Goal: Information Seeking & Learning: Learn about a topic

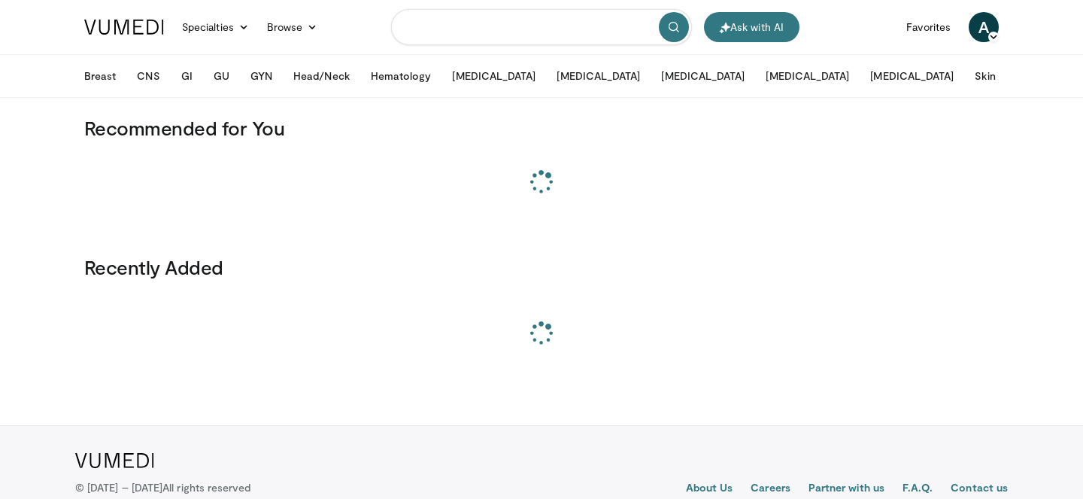
click at [482, 18] on input "Search topics, interventions" at bounding box center [541, 27] width 301 height 36
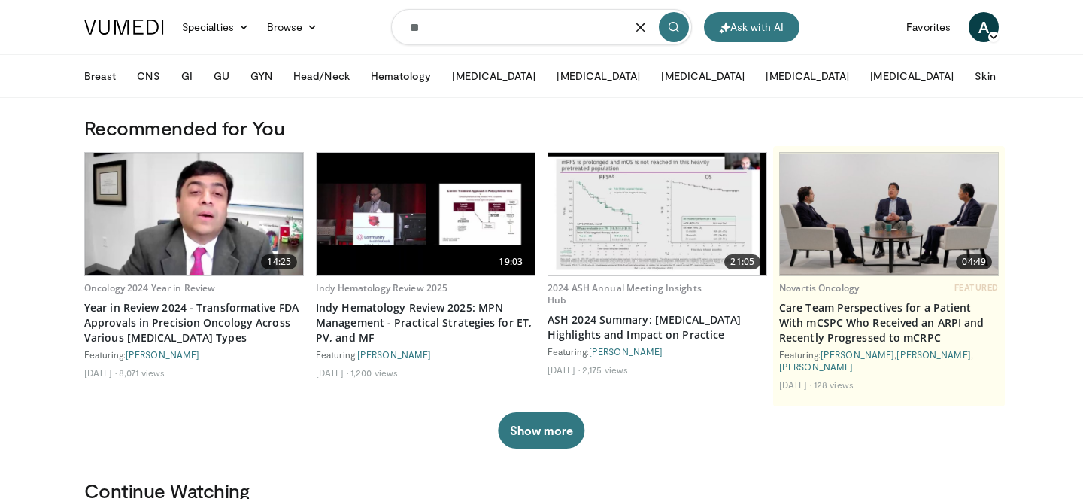
type input "*"
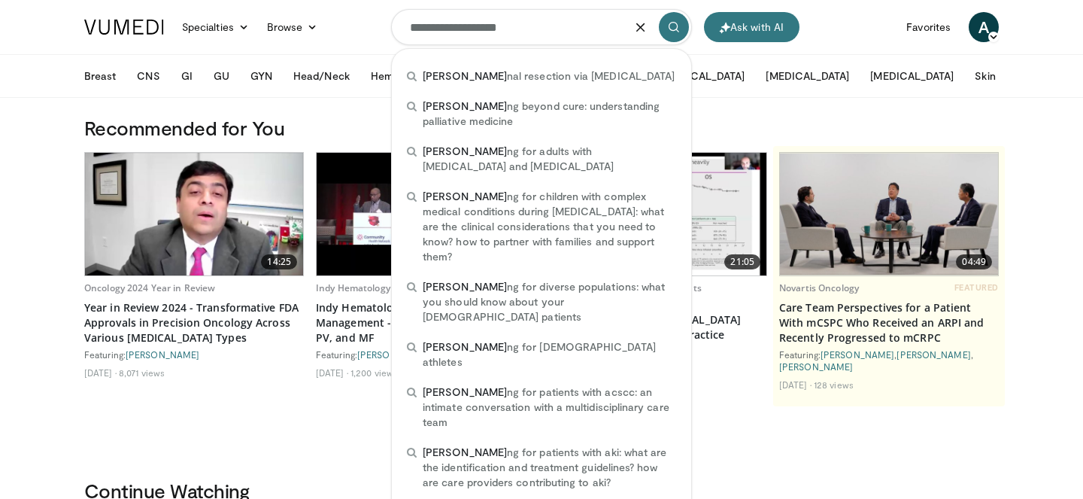
type input "**********"
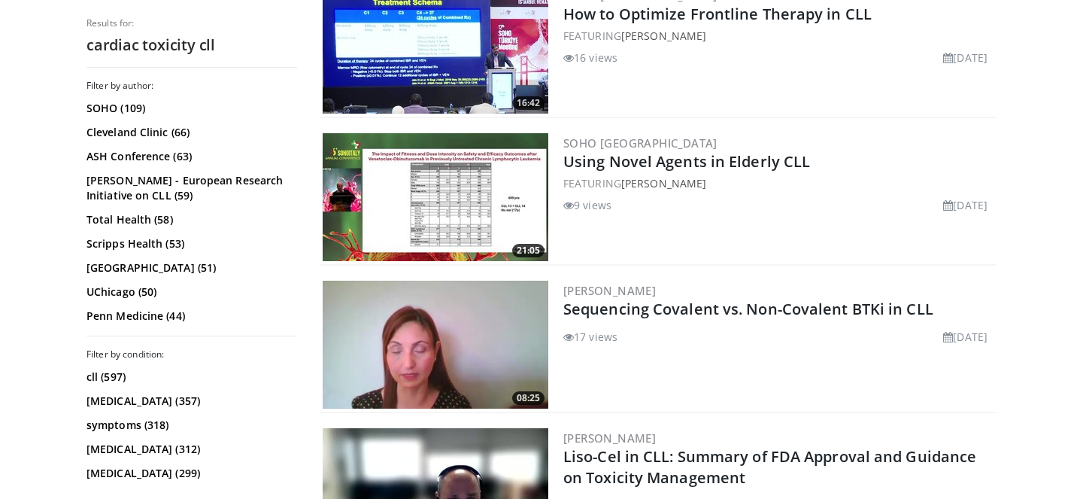
scroll to position [481, 0]
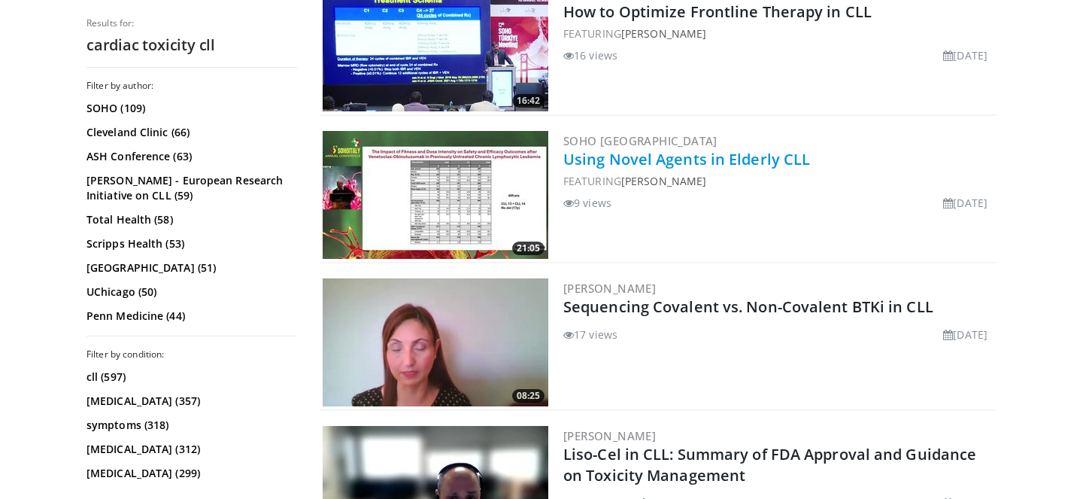
click at [688, 156] on link "Using Novel Agents in Elderly CLL" at bounding box center [686, 159] width 247 height 20
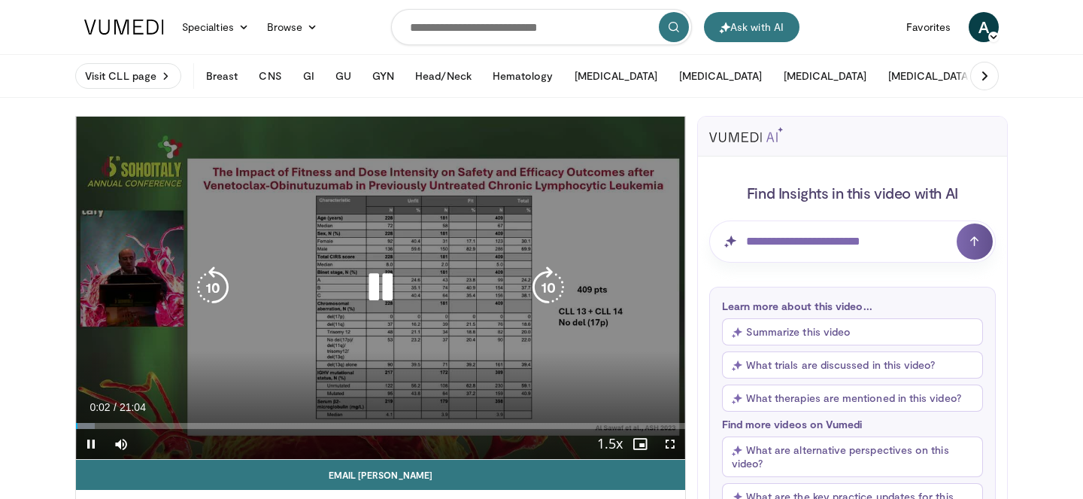
click at [383, 289] on icon "Video Player" at bounding box center [380, 287] width 42 height 42
